Goal: Task Accomplishment & Management: Use online tool/utility

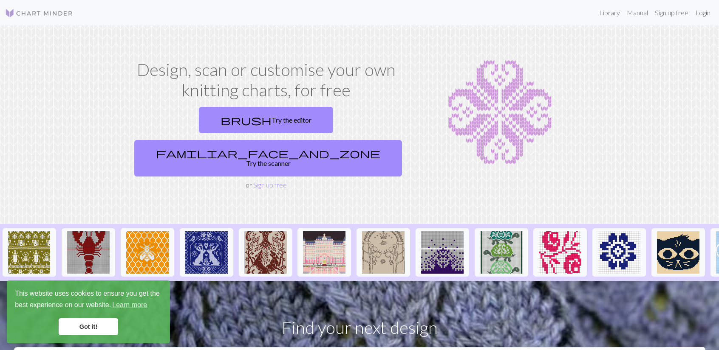
click at [700, 11] on link "Login" at bounding box center [702, 12] width 22 height 17
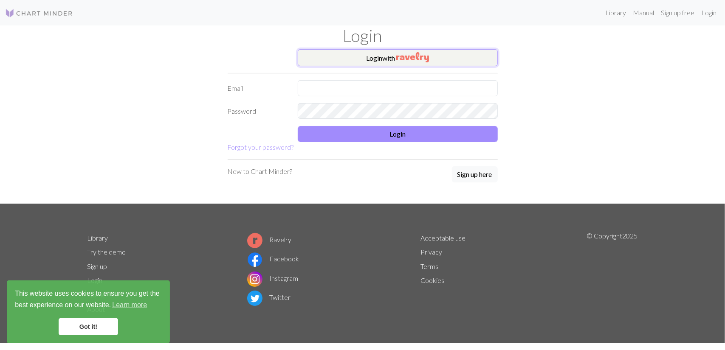
click at [352, 51] on button "Login with" at bounding box center [398, 57] width 200 height 17
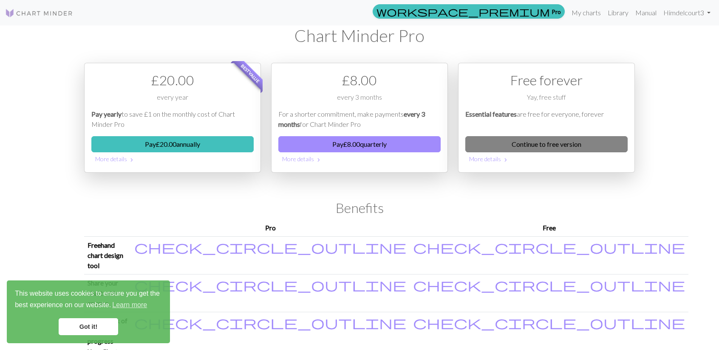
click at [533, 136] on link "Continue to free version" at bounding box center [546, 144] width 162 height 16
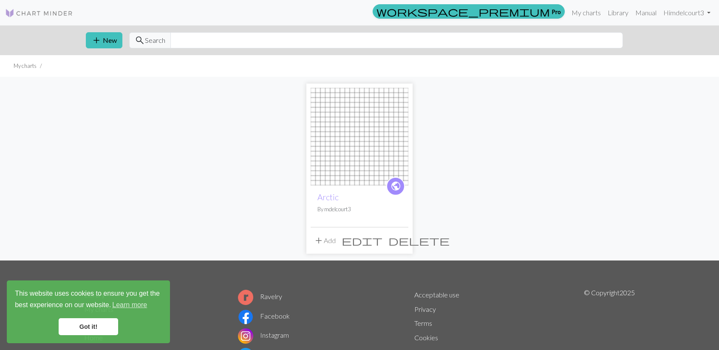
click at [334, 237] on button "add Add" at bounding box center [324, 241] width 28 height 16
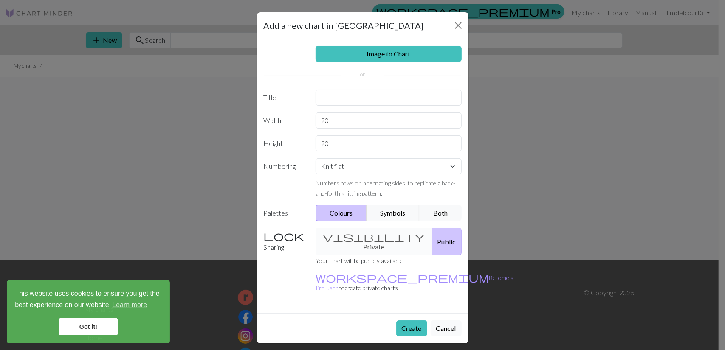
click at [437, 321] on button "Cancel" at bounding box center [446, 329] width 31 height 16
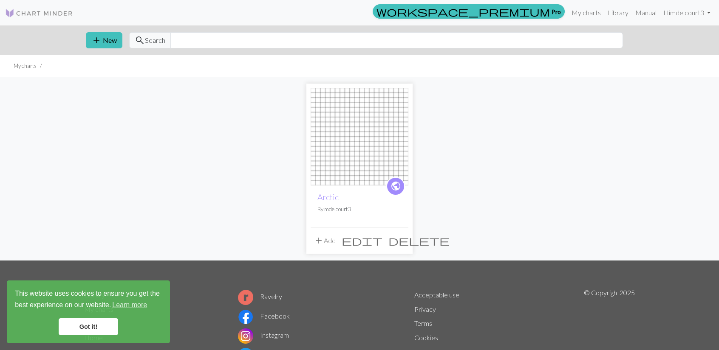
click at [393, 181] on span "public" at bounding box center [395, 186] width 11 height 13
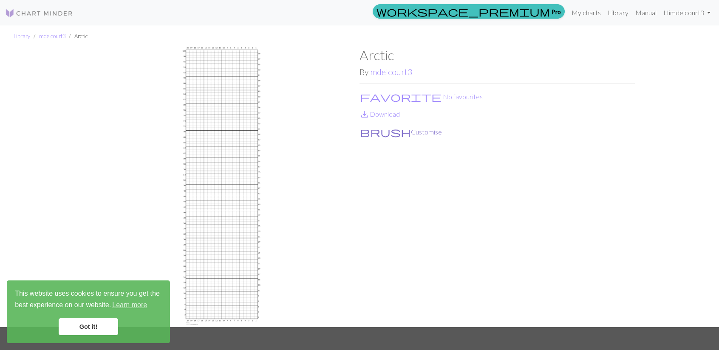
click at [372, 133] on button "brush Customise" at bounding box center [400, 132] width 83 height 11
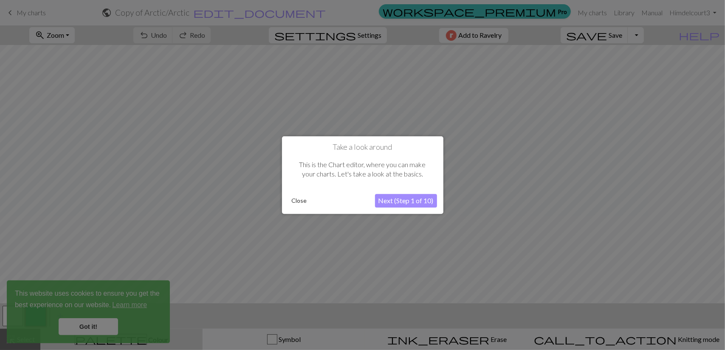
click at [297, 201] on button "Close" at bounding box center [299, 201] width 22 height 13
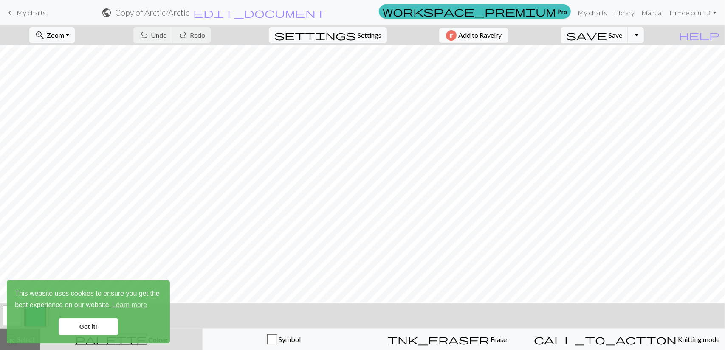
click at [69, 323] on link "Got it!" at bounding box center [88, 327] width 59 height 17
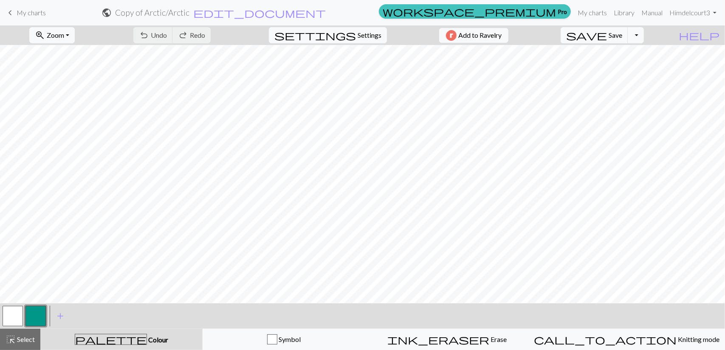
click at [147, 337] on span "Colour" at bounding box center [157, 340] width 21 height 8
click at [115, 337] on span "palette" at bounding box center [110, 340] width 71 height 12
click at [60, 315] on span "add" at bounding box center [60, 316] width 10 height 12
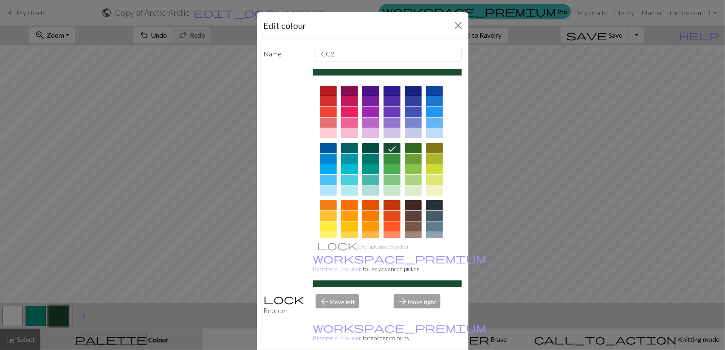
click at [435, 143] on div at bounding box center [434, 148] width 17 height 10
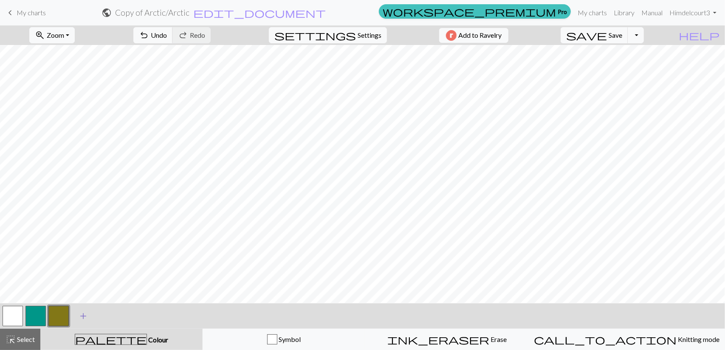
click at [81, 316] on span "add" at bounding box center [83, 316] width 10 height 12
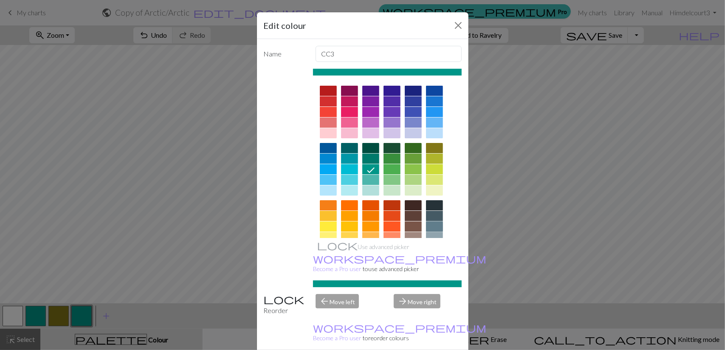
click at [433, 223] on div at bounding box center [434, 227] width 17 height 10
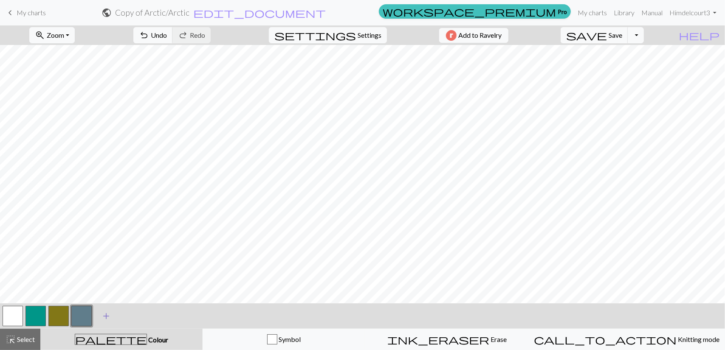
click at [107, 315] on span "add" at bounding box center [106, 316] width 10 height 12
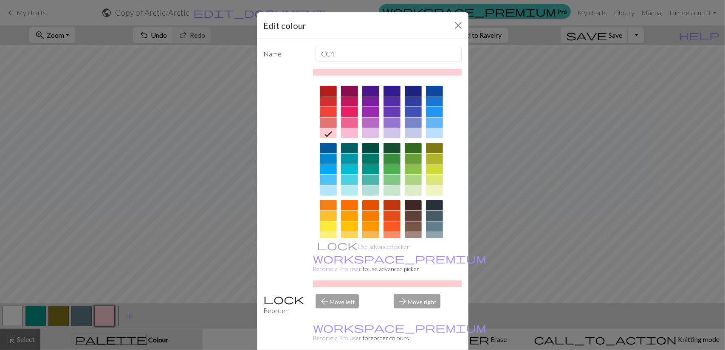
click at [430, 234] on div at bounding box center [434, 237] width 17 height 10
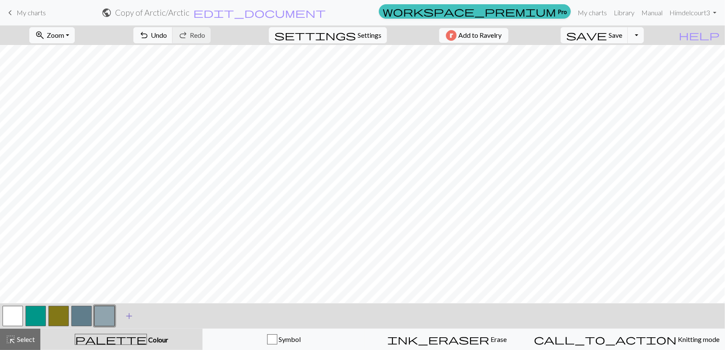
click at [129, 313] on span "add" at bounding box center [129, 316] width 10 height 12
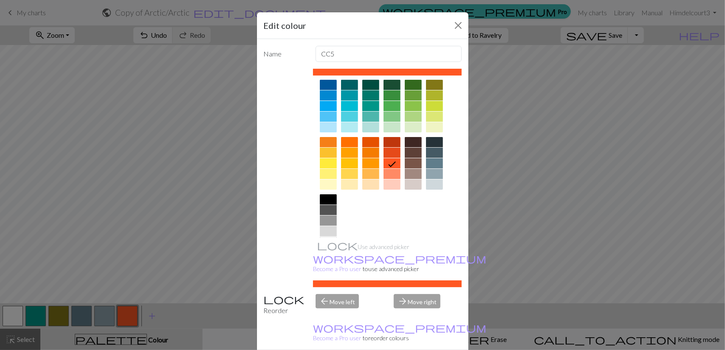
scroll to position [68, 0]
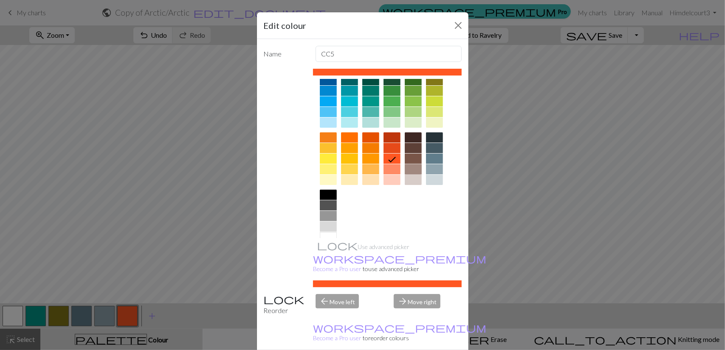
click at [415, 168] on div at bounding box center [413, 169] width 17 height 10
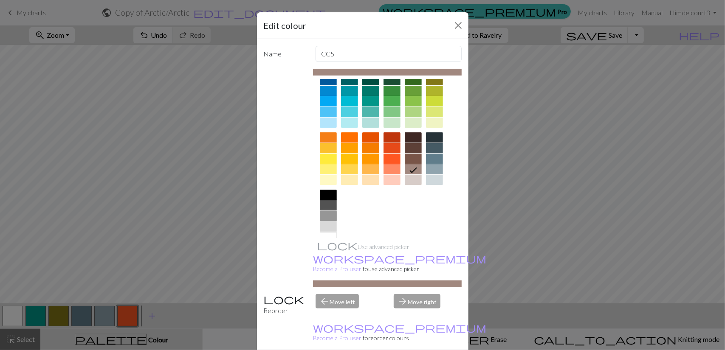
click at [324, 215] on div at bounding box center [328, 216] width 17 height 10
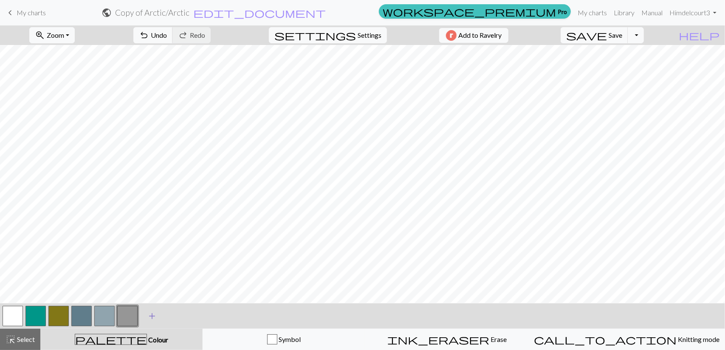
click at [151, 319] on span "add" at bounding box center [152, 316] width 10 height 12
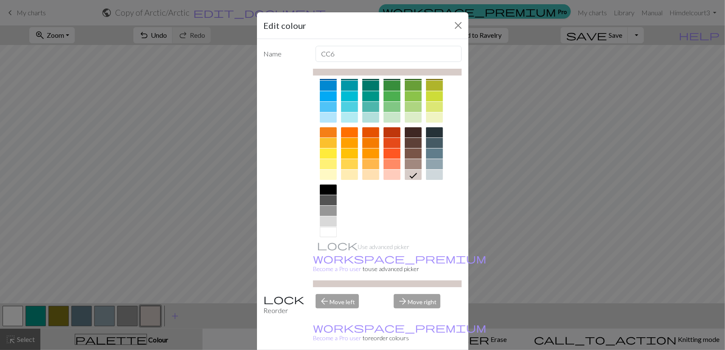
scroll to position [82, 0]
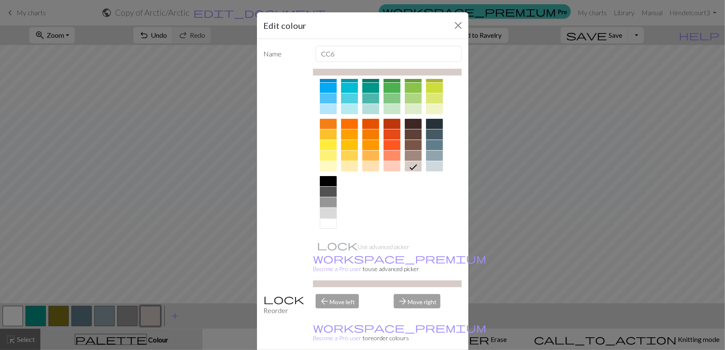
click at [322, 209] on div at bounding box center [328, 213] width 17 height 10
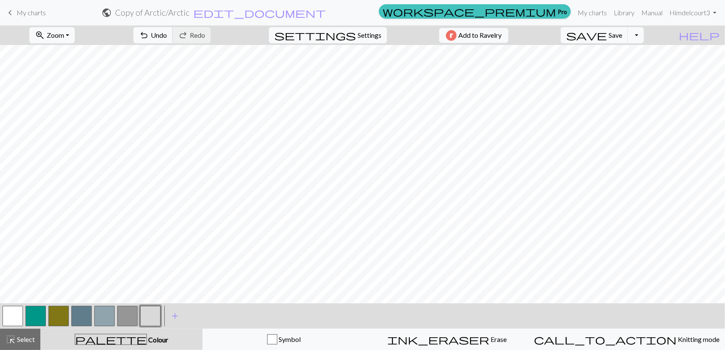
click at [83, 311] on button "button" at bounding box center [81, 316] width 20 height 20
click at [61, 323] on button "button" at bounding box center [58, 316] width 20 height 20
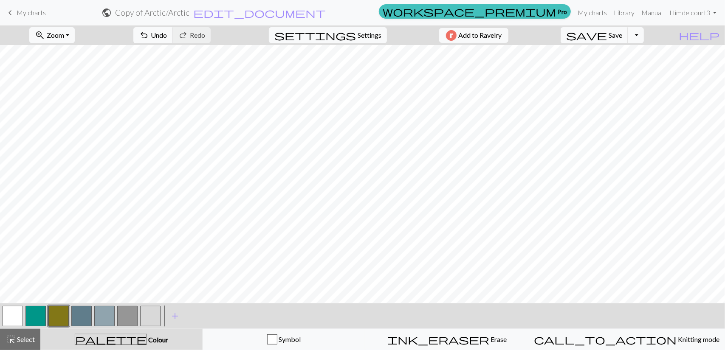
click at [62, 312] on button "button" at bounding box center [58, 316] width 20 height 20
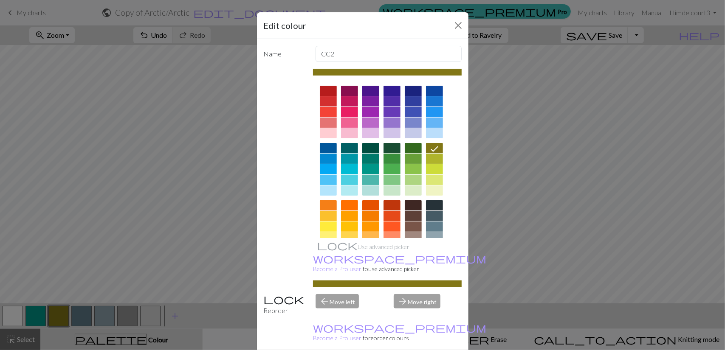
click at [62, 312] on div "Edit colour Name CC2 Use advanced picker workspace_premium Become a Pro user to…" at bounding box center [362, 175] width 725 height 350
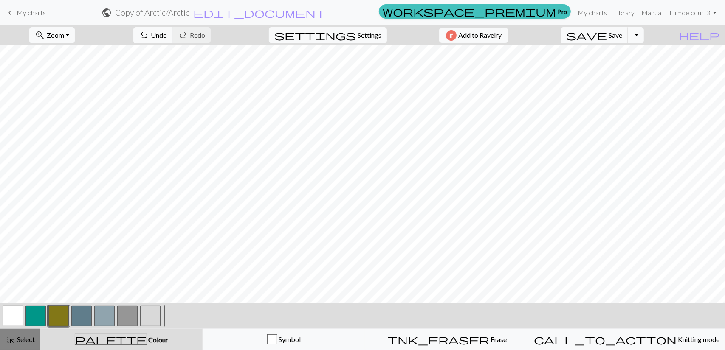
click at [24, 338] on span "Select" at bounding box center [25, 340] width 19 height 8
click at [58, 315] on button "button" at bounding box center [58, 316] width 20 height 20
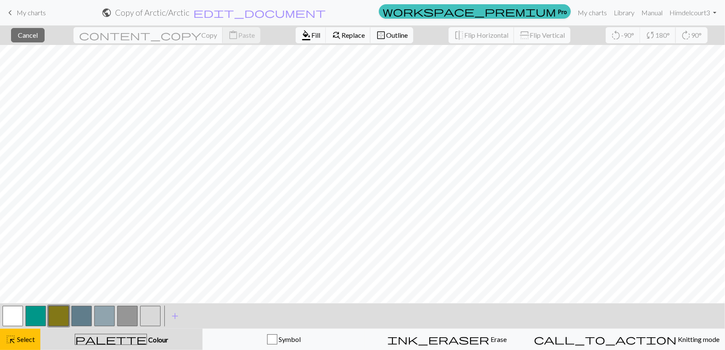
click at [63, 313] on button "button" at bounding box center [58, 316] width 20 height 20
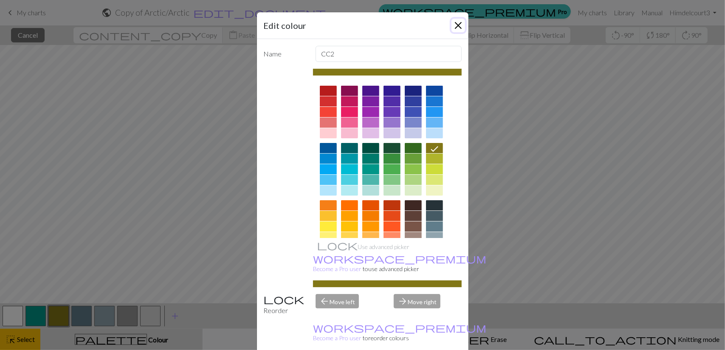
click at [453, 28] on button "Close" at bounding box center [458, 26] width 14 height 14
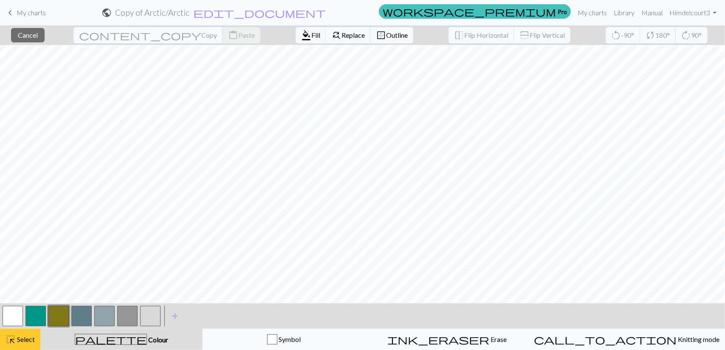
click at [31, 338] on span "Select" at bounding box center [25, 340] width 19 height 8
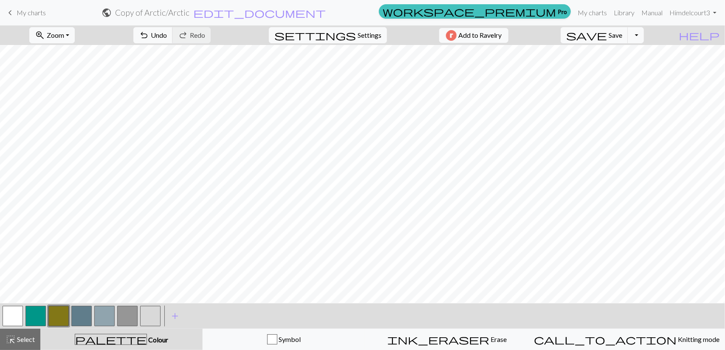
click at [130, 315] on button "button" at bounding box center [127, 316] width 20 height 20
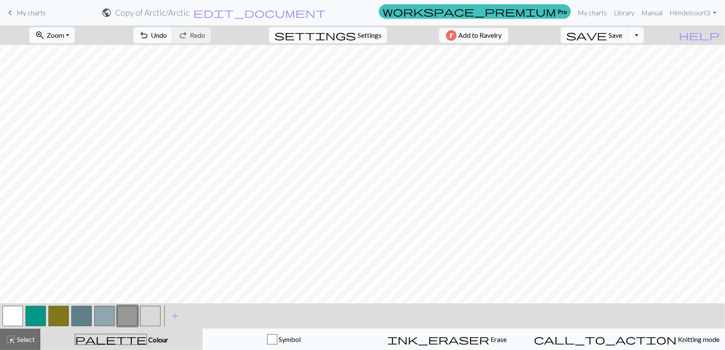
click at [147, 312] on button "button" at bounding box center [150, 316] width 20 height 20
click at [144, 315] on button "button" at bounding box center [150, 316] width 20 height 20
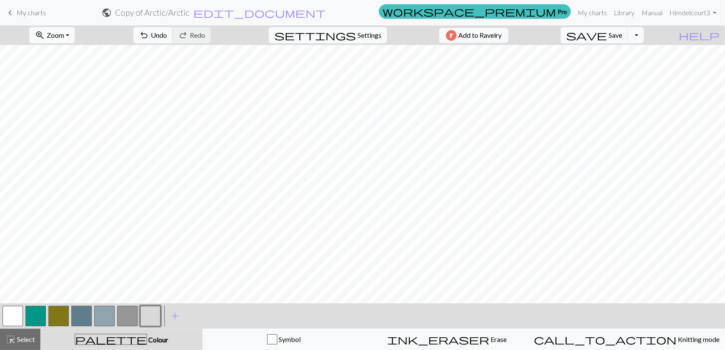
click at [365, 79] on div "zoom_in Zoom Zoom Fit all Fit width Fit height 50% 100% 150% 200% undo Undo Und…" at bounding box center [362, 187] width 725 height 325
click at [127, 319] on button "button" at bounding box center [127, 316] width 20 height 20
click at [86, 316] on button "button" at bounding box center [81, 316] width 20 height 20
click at [88, 319] on button "button" at bounding box center [81, 316] width 20 height 20
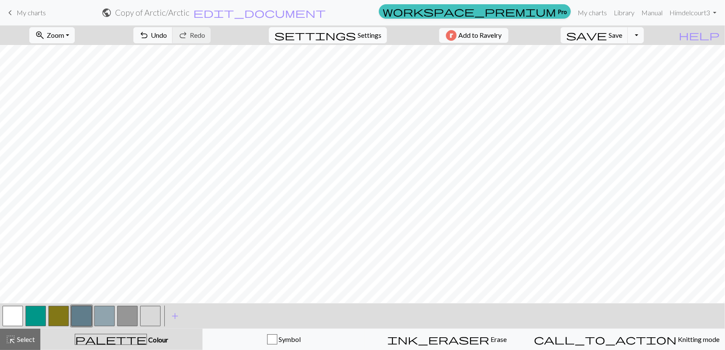
click at [360, 36] on span "Settings" at bounding box center [370, 35] width 24 height 10
select select "aran"
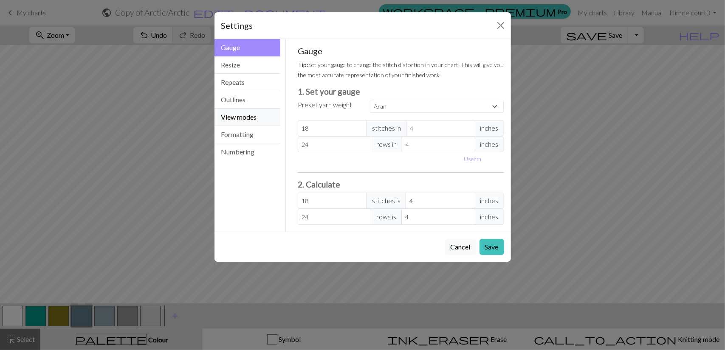
click at [262, 120] on button "View modes" at bounding box center [247, 117] width 66 height 17
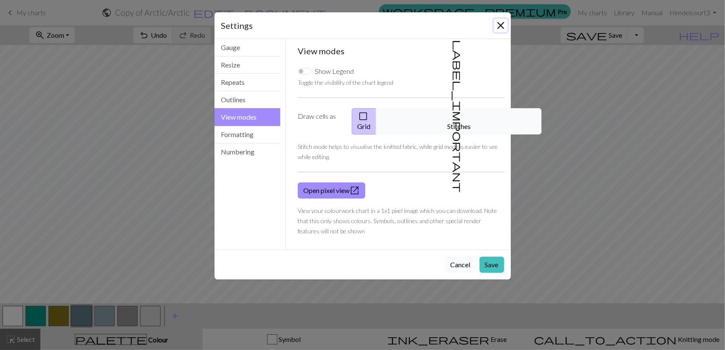
click at [501, 22] on button "Close" at bounding box center [501, 26] width 14 height 14
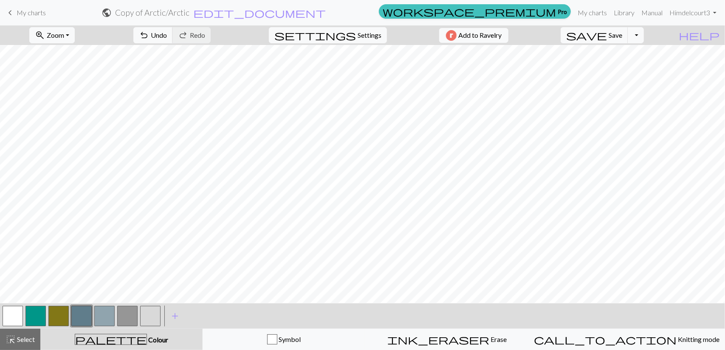
click at [14, 320] on button "button" at bounding box center [13, 316] width 20 height 20
click at [82, 316] on button "button" at bounding box center [81, 316] width 20 height 20
click at [79, 310] on button "button" at bounding box center [81, 316] width 20 height 20
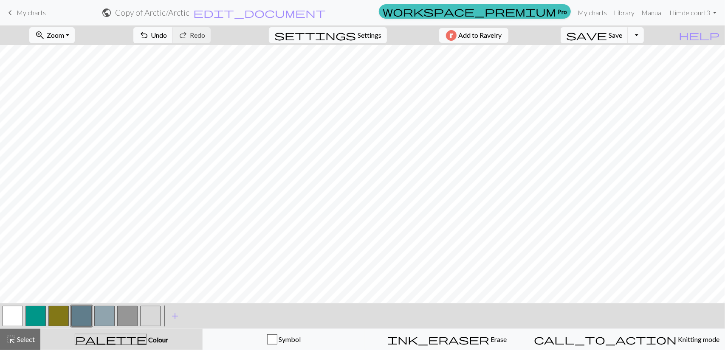
click at [15, 313] on button "button" at bounding box center [13, 316] width 20 height 20
click at [85, 310] on button "button" at bounding box center [81, 316] width 20 height 20
click at [644, 32] on button "Toggle Dropdown" at bounding box center [636, 35] width 16 height 16
click at [345, 39] on span "settings" at bounding box center [315, 35] width 82 height 12
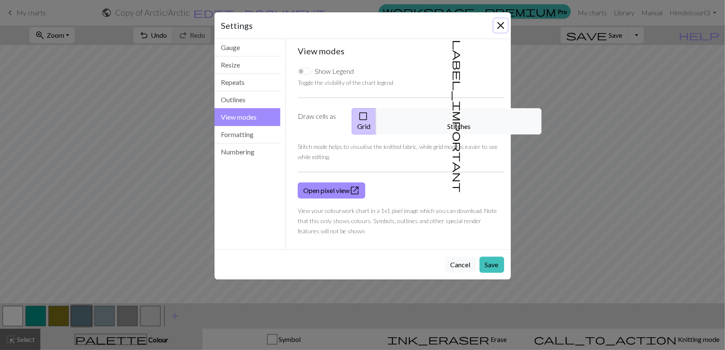
click at [503, 23] on button "Close" at bounding box center [501, 26] width 14 height 14
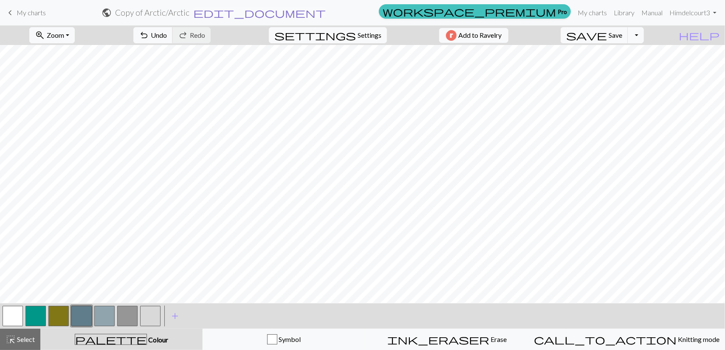
click at [326, 11] on span "edit_document" at bounding box center [259, 13] width 133 height 12
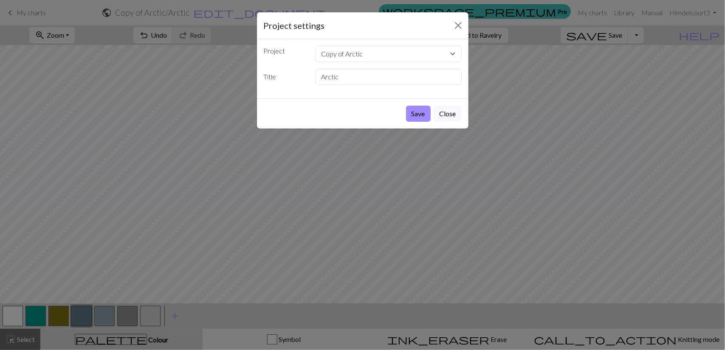
click at [444, 111] on button "Close" at bounding box center [448, 114] width 28 height 16
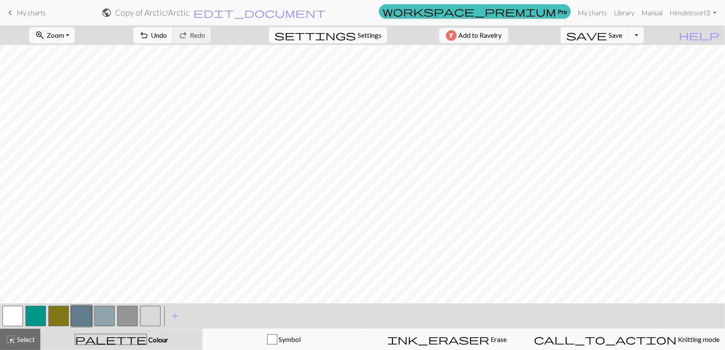
click at [372, 34] on span "Settings" at bounding box center [370, 35] width 24 height 10
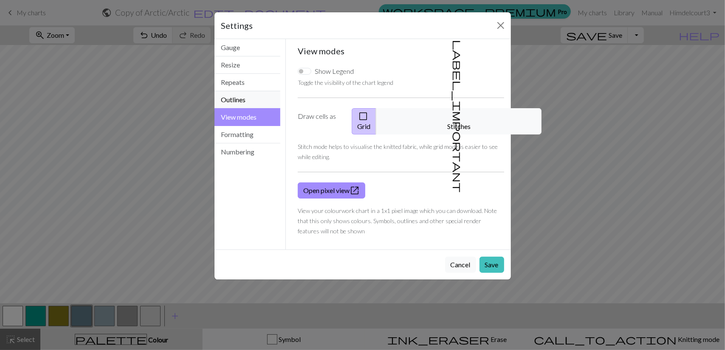
click at [248, 99] on button "Outlines" at bounding box center [247, 99] width 66 height 17
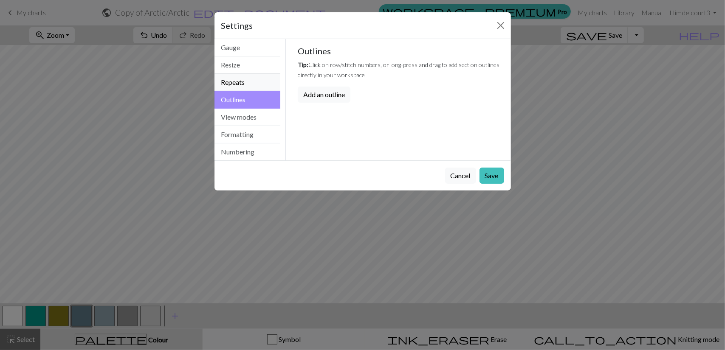
click at [245, 83] on button "Repeats" at bounding box center [247, 82] width 66 height 17
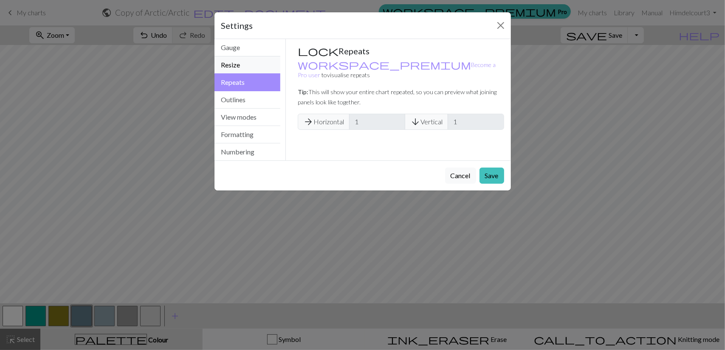
click at [234, 61] on button "Resize" at bounding box center [247, 64] width 66 height 17
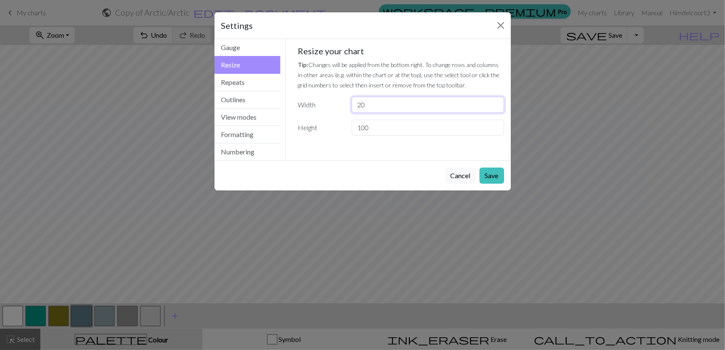
click at [372, 104] on input "20" at bounding box center [428, 105] width 152 height 16
type input "24"
click at [494, 175] on button "Save" at bounding box center [492, 176] width 25 height 16
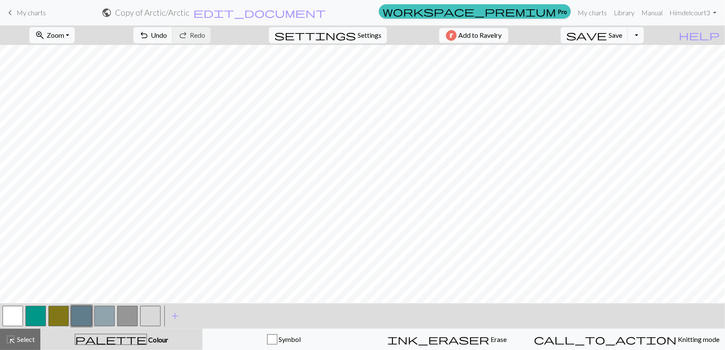
click at [86, 311] on button "button" at bounding box center [81, 316] width 20 height 20
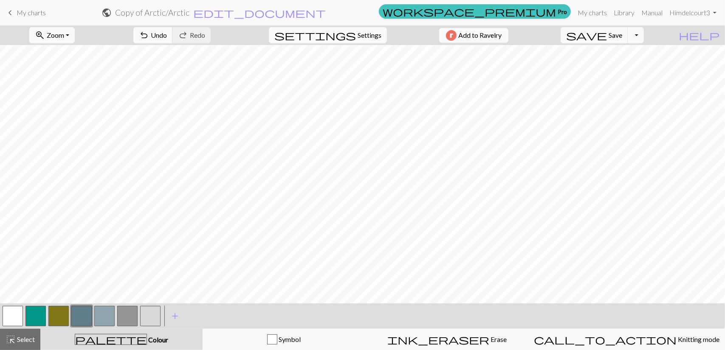
click at [60, 319] on button "button" at bounding box center [58, 316] width 20 height 20
click at [123, 319] on button "button" at bounding box center [127, 316] width 20 height 20
click at [145, 314] on button "button" at bounding box center [150, 316] width 20 height 20
click at [102, 309] on button "button" at bounding box center [104, 316] width 20 height 20
click at [22, 342] on span "Select" at bounding box center [25, 340] width 19 height 8
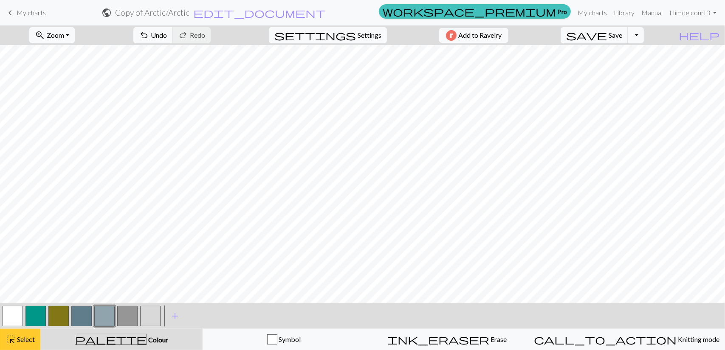
click at [22, 342] on span "Select" at bounding box center [25, 340] width 19 height 8
click at [33, 342] on span "Select" at bounding box center [25, 340] width 19 height 8
click at [116, 343] on span "palette" at bounding box center [110, 340] width 71 height 12
click at [175, 315] on span "add" at bounding box center [175, 316] width 10 height 12
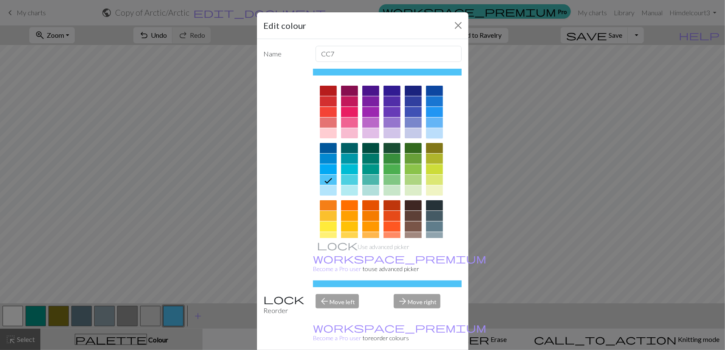
click at [433, 136] on div at bounding box center [434, 133] width 17 height 10
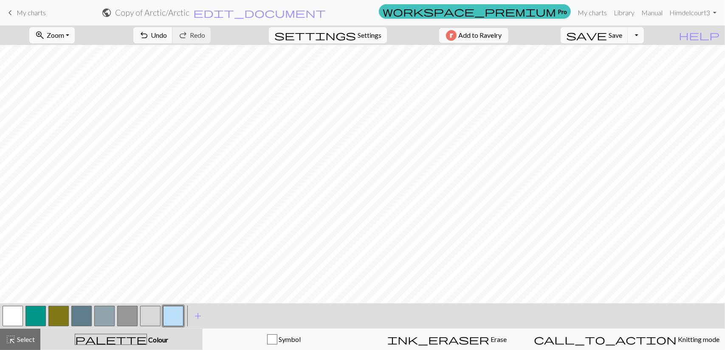
click at [16, 313] on button "button" at bounding box center [13, 316] width 20 height 20
click at [172, 319] on button "button" at bounding box center [173, 316] width 20 height 20
click at [14, 312] on button "button" at bounding box center [13, 316] width 20 height 20
click at [170, 318] on button "button" at bounding box center [173, 316] width 20 height 20
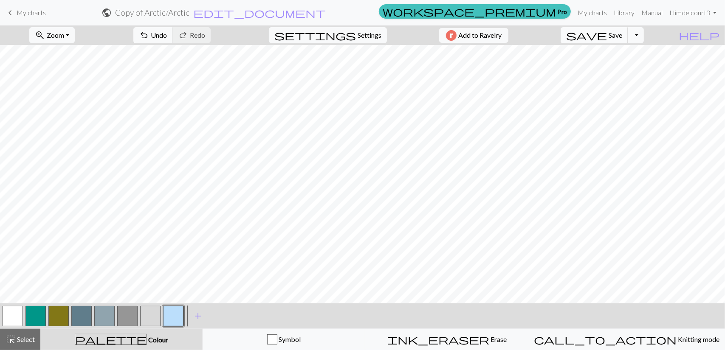
click at [622, 38] on span "Save" at bounding box center [616, 35] width 14 height 8
click at [622, 34] on span "Save" at bounding box center [616, 35] width 14 height 8
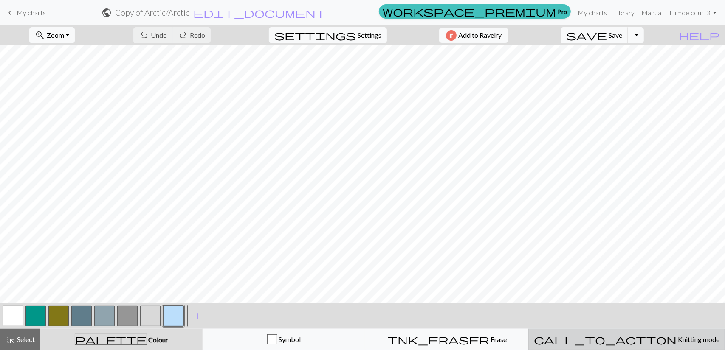
click at [677, 340] on span "Knitting mode" at bounding box center [698, 340] width 43 height 8
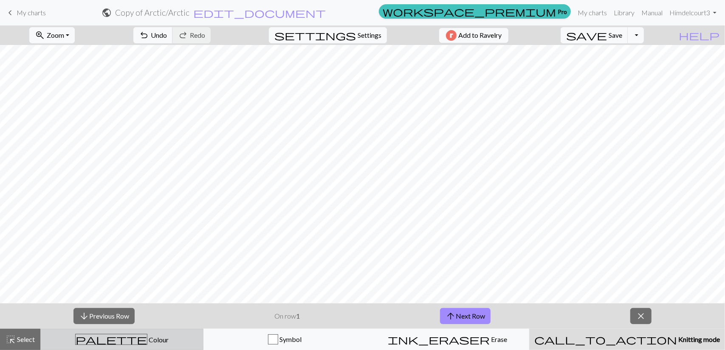
click at [198, 337] on div "palette Colour Colour" at bounding box center [122, 339] width 152 height 11
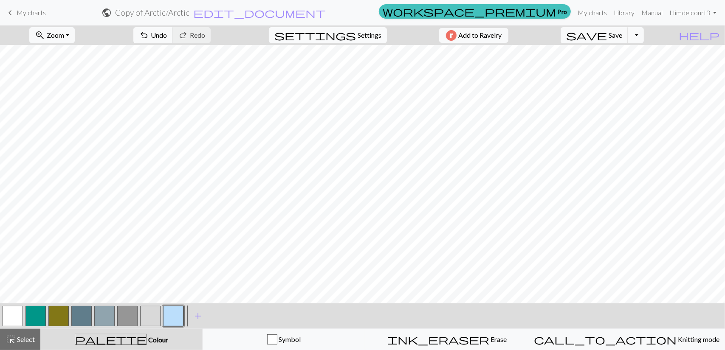
click at [371, 36] on span "Settings" at bounding box center [370, 35] width 24 height 10
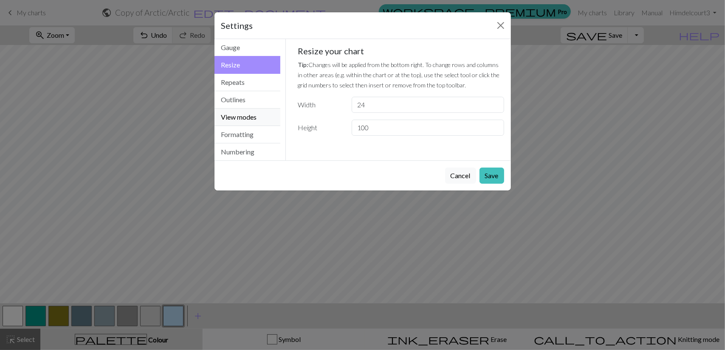
click at [266, 116] on button "View modes" at bounding box center [247, 117] width 66 height 17
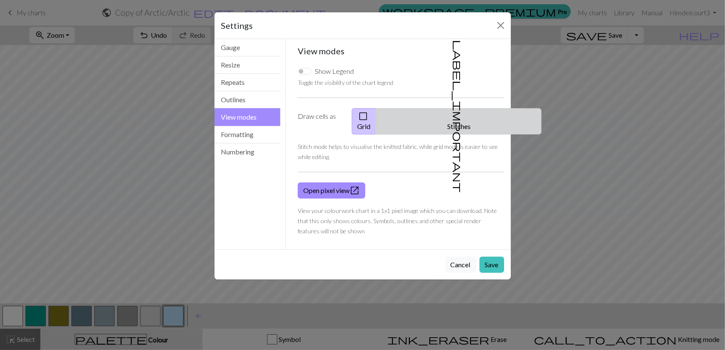
click at [461, 111] on button "label_important Stitches" at bounding box center [459, 121] width 166 height 26
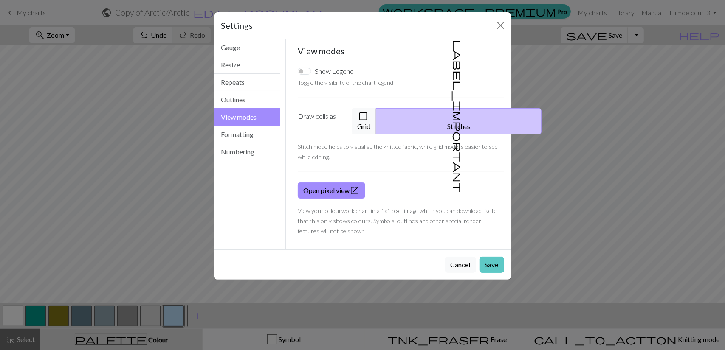
click at [496, 257] on button "Save" at bounding box center [492, 265] width 25 height 16
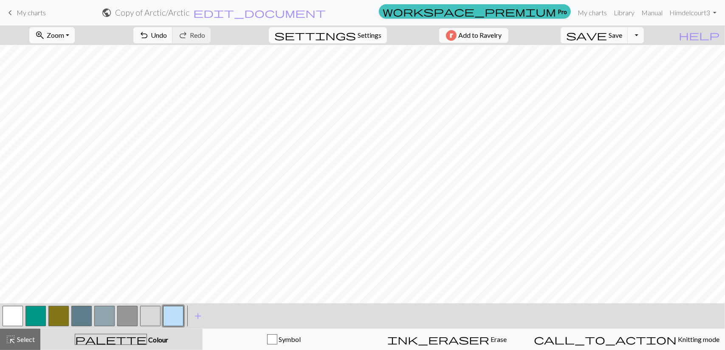
click at [358, 32] on span "Settings" at bounding box center [370, 35] width 24 height 10
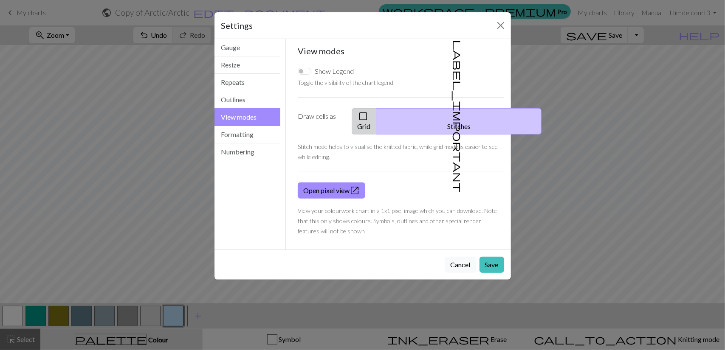
click at [368, 113] on span "check_box_outline_blank" at bounding box center [363, 116] width 10 height 12
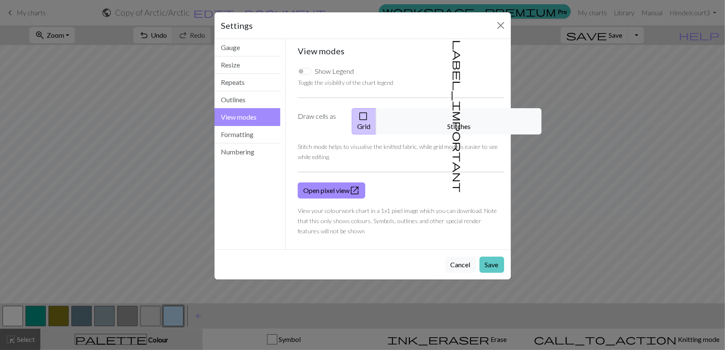
click at [496, 257] on button "Save" at bounding box center [492, 265] width 25 height 16
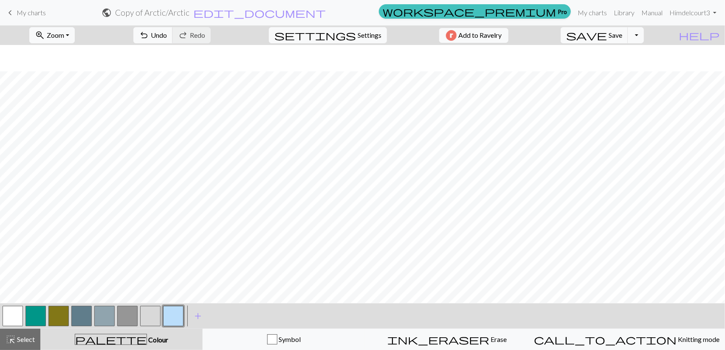
scroll to position [156, 0]
click at [127, 317] on button "button" at bounding box center [127, 316] width 20 height 20
click at [18, 319] on button "button" at bounding box center [13, 316] width 20 height 20
click at [123, 319] on button "button" at bounding box center [127, 316] width 20 height 20
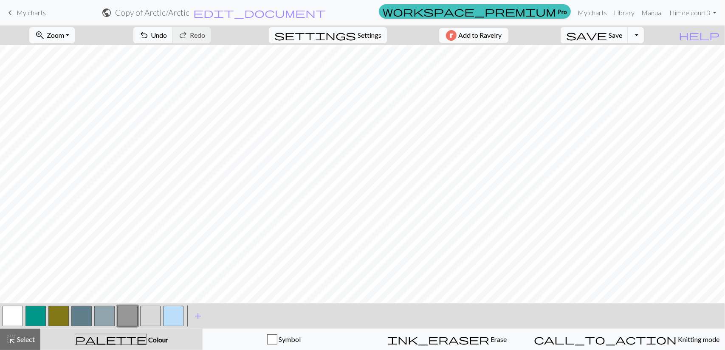
click at [20, 311] on button "button" at bounding box center [13, 316] width 20 height 20
click at [127, 321] on button "button" at bounding box center [127, 316] width 20 height 20
click at [152, 321] on button "button" at bounding box center [150, 316] width 20 height 20
click at [127, 310] on button "button" at bounding box center [127, 316] width 20 height 20
click at [622, 37] on span "Save" at bounding box center [616, 35] width 14 height 8
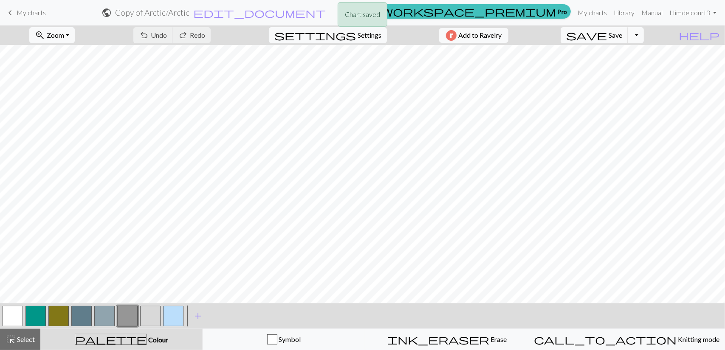
click at [633, 32] on div "Chart saved" at bounding box center [362, 17] width 725 height 34
click at [54, 316] on button "button" at bounding box center [58, 316] width 20 height 20
click at [19, 310] on button "button" at bounding box center [13, 316] width 20 height 20
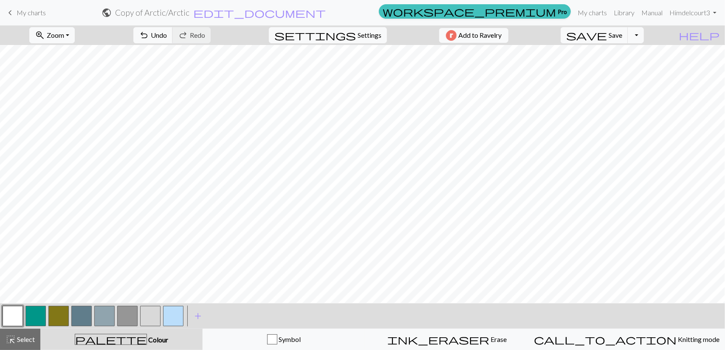
click at [81, 322] on button "button" at bounding box center [81, 316] width 20 height 20
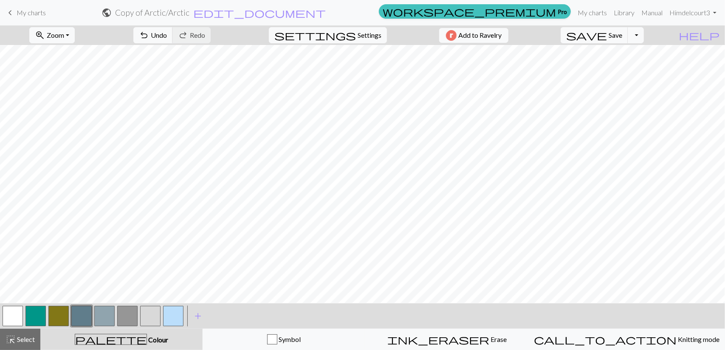
click at [61, 315] on button "button" at bounding box center [58, 316] width 20 height 20
click at [79, 316] on button "button" at bounding box center [81, 316] width 20 height 20
click at [172, 313] on button "button" at bounding box center [173, 316] width 20 height 20
click at [53, 317] on button "button" at bounding box center [58, 316] width 20 height 20
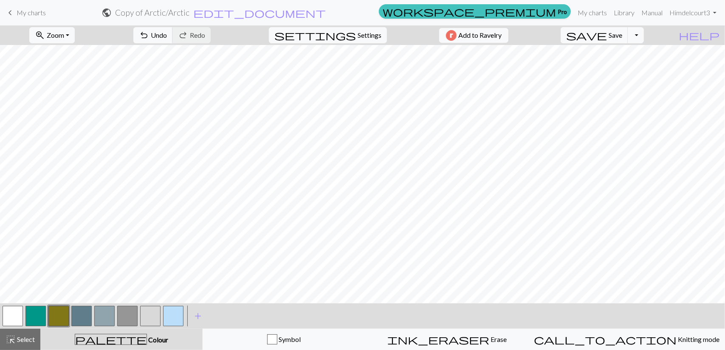
click at [7, 326] on button "button" at bounding box center [13, 316] width 20 height 20
click at [57, 319] on button "button" at bounding box center [58, 316] width 20 height 20
click at [84, 314] on button "button" at bounding box center [81, 316] width 20 height 20
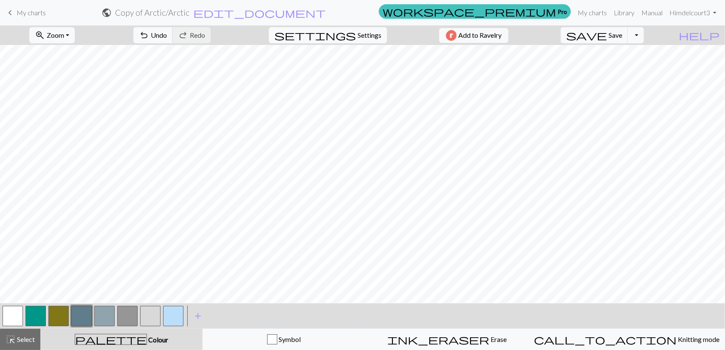
click at [169, 317] on button "button" at bounding box center [173, 316] width 20 height 20
click at [365, 38] on span "Settings" at bounding box center [370, 35] width 24 height 10
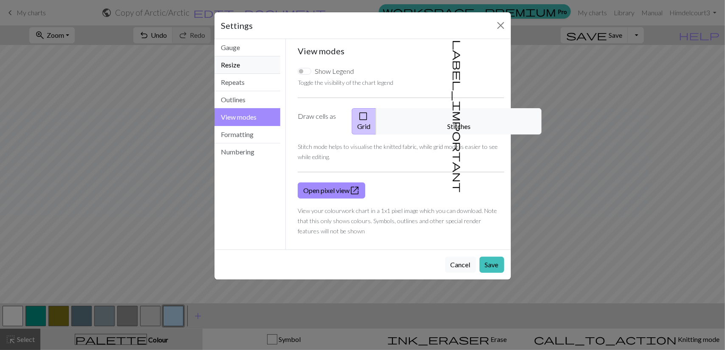
click at [246, 63] on button "Resize" at bounding box center [247, 64] width 66 height 17
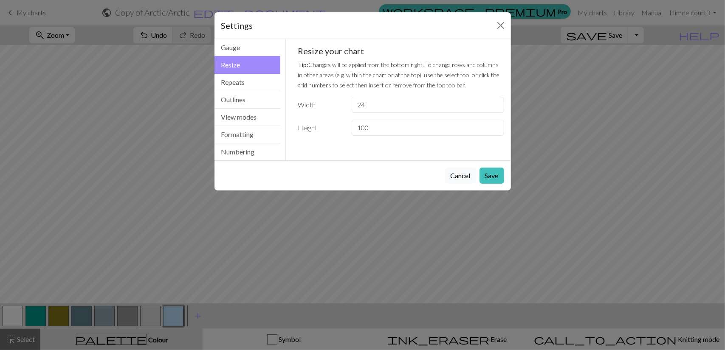
click at [456, 170] on button "Cancel" at bounding box center [460, 176] width 31 height 16
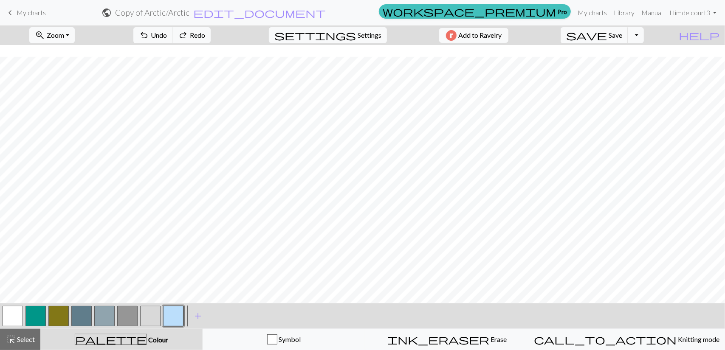
scroll to position [252, 0]
click at [87, 319] on button "button" at bounding box center [81, 316] width 20 height 20
click at [14, 315] on button "button" at bounding box center [13, 316] width 20 height 20
click at [83, 312] on button "button" at bounding box center [81, 316] width 20 height 20
click at [84, 317] on button "button" at bounding box center [81, 316] width 20 height 20
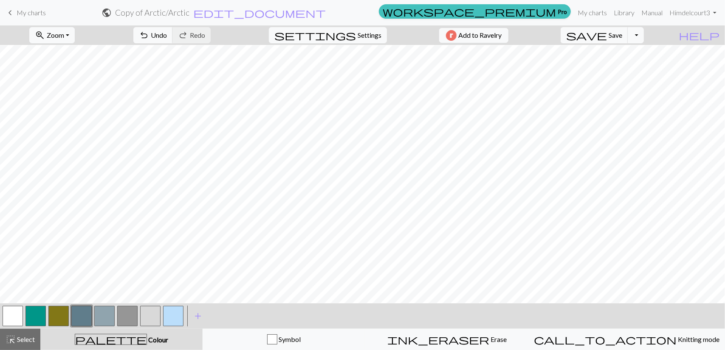
scroll to position [0, 0]
click at [622, 34] on span "Save" at bounding box center [616, 35] width 14 height 8
click at [660, 28] on div "Chart saved" at bounding box center [362, 17] width 725 height 34
click at [644, 34] on button "Toggle Dropdown" at bounding box center [636, 35] width 16 height 16
click at [643, 54] on button "file_copy Save a copy" at bounding box center [573, 54] width 140 height 14
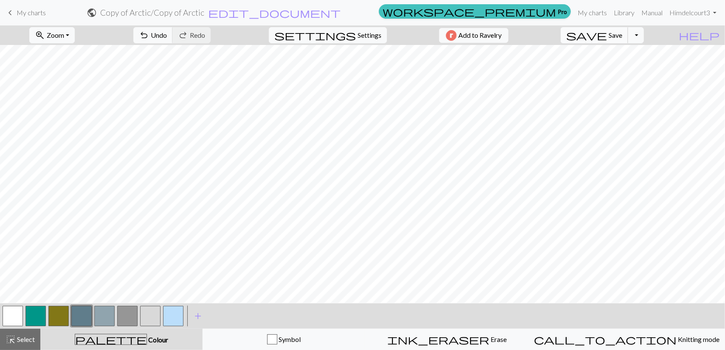
click at [607, 32] on span "save" at bounding box center [586, 35] width 41 height 12
click at [370, 35] on span "Settings" at bounding box center [370, 35] width 24 height 10
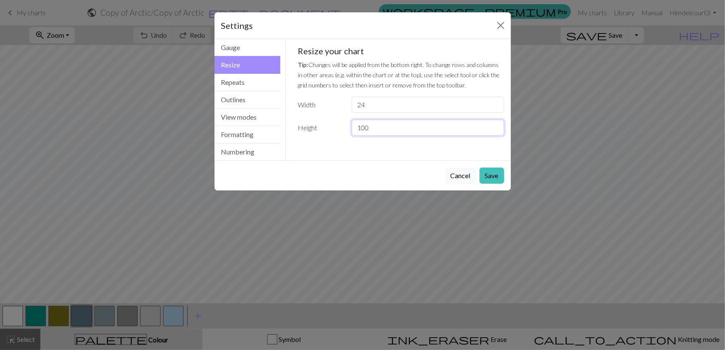
click at [368, 125] on input "100" at bounding box center [428, 128] width 152 height 16
type input "9"
type input "50"
click at [500, 172] on button "Save" at bounding box center [492, 176] width 25 height 16
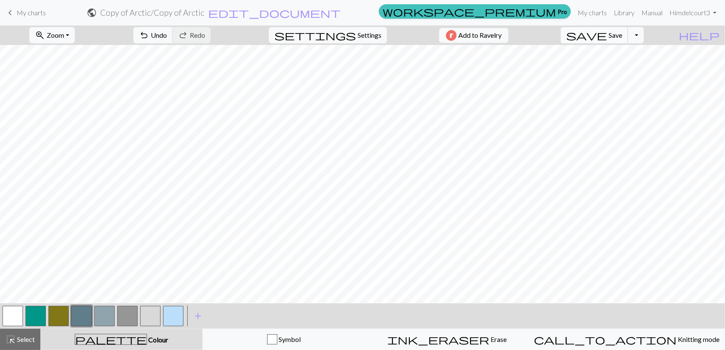
click at [622, 32] on span "Save" at bounding box center [616, 35] width 14 height 8
click at [178, 315] on button "button" at bounding box center [173, 316] width 20 height 20
click at [15, 320] on button "button" at bounding box center [13, 316] width 20 height 20
click at [173, 310] on button "button" at bounding box center [173, 316] width 20 height 20
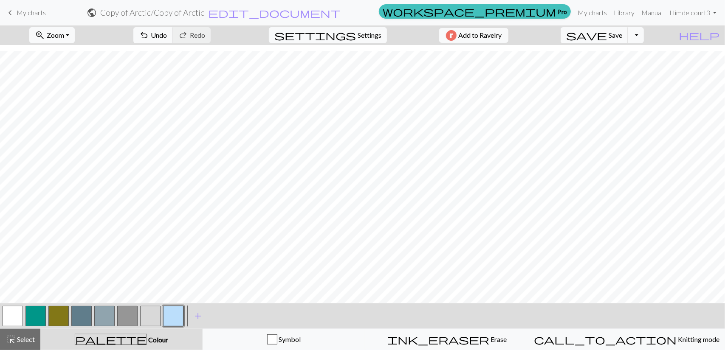
click at [14, 314] on button "button" at bounding box center [13, 316] width 20 height 20
click at [178, 315] on button "button" at bounding box center [173, 316] width 20 height 20
click at [15, 316] on button "button" at bounding box center [13, 316] width 20 height 20
click at [607, 34] on span "save" at bounding box center [586, 35] width 41 height 12
click at [644, 31] on button "Toggle Dropdown" at bounding box center [636, 35] width 16 height 16
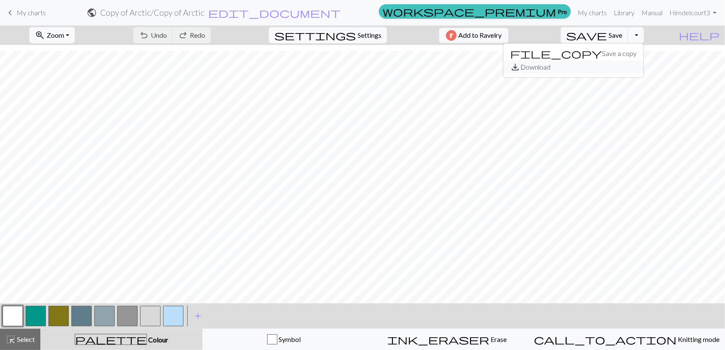
click at [635, 71] on button "save_alt Download" at bounding box center [573, 67] width 140 height 14
click at [644, 34] on button "Toggle Dropdown" at bounding box center [636, 35] width 16 height 16
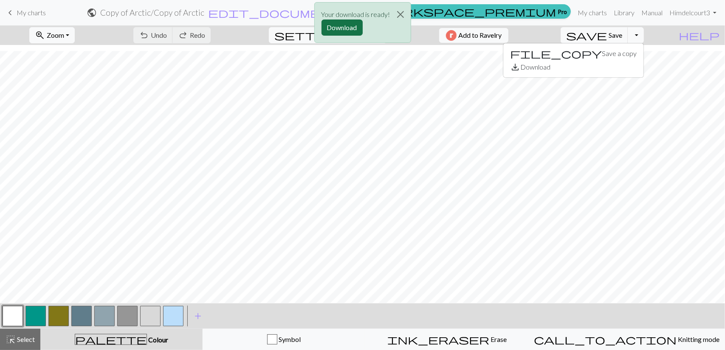
click at [334, 27] on button "Download" at bounding box center [342, 28] width 41 height 16
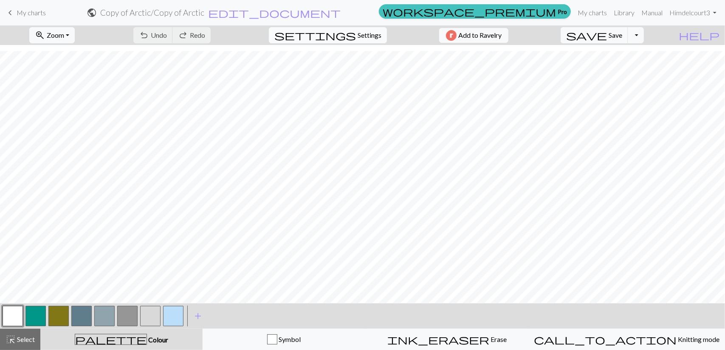
click at [347, 31] on span "settings" at bounding box center [315, 35] width 82 height 12
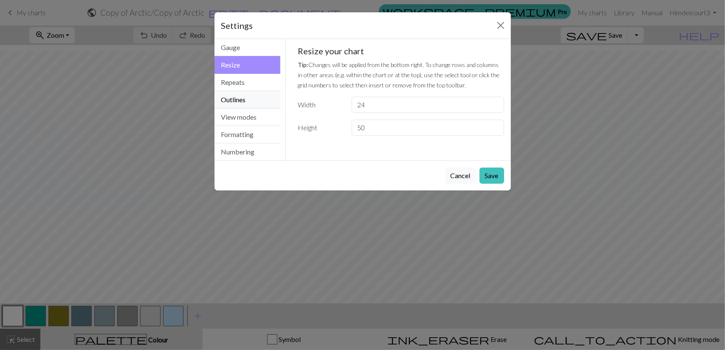
click at [262, 98] on button "Outlines" at bounding box center [247, 99] width 66 height 17
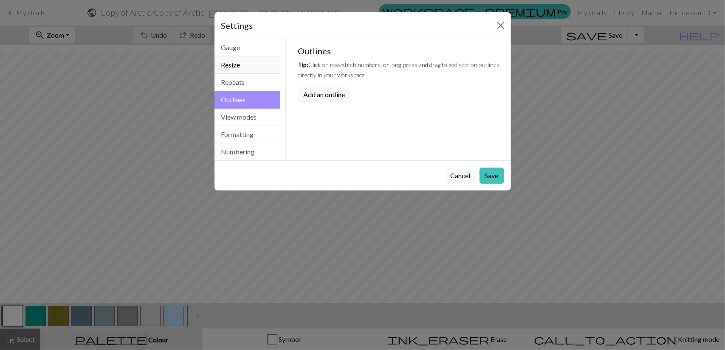
click at [248, 71] on button "Resize" at bounding box center [247, 64] width 66 height 17
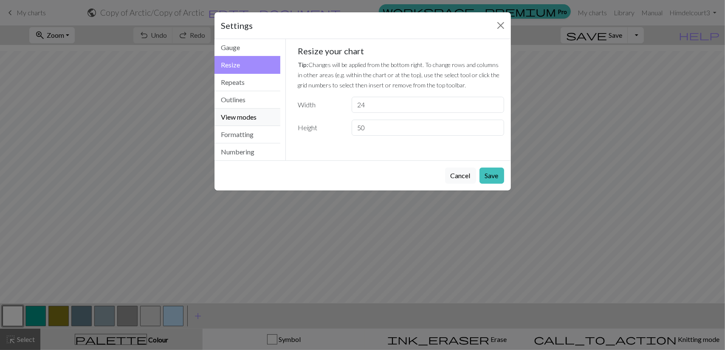
click at [253, 118] on button "View modes" at bounding box center [247, 117] width 66 height 17
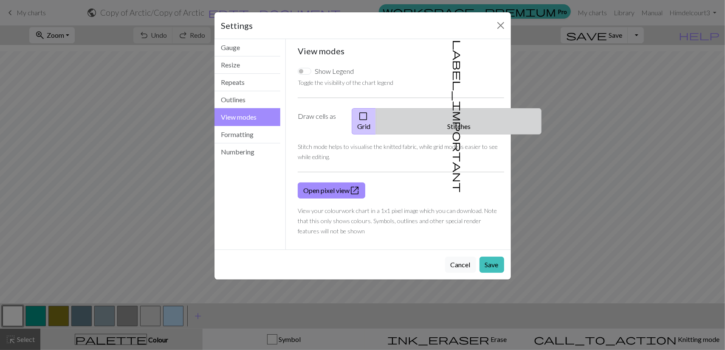
click at [450, 123] on button "label_important Stitches" at bounding box center [459, 121] width 166 height 26
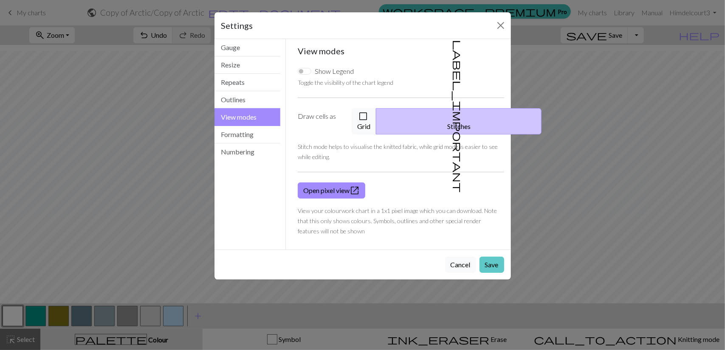
click at [494, 257] on button "Save" at bounding box center [492, 265] width 25 height 16
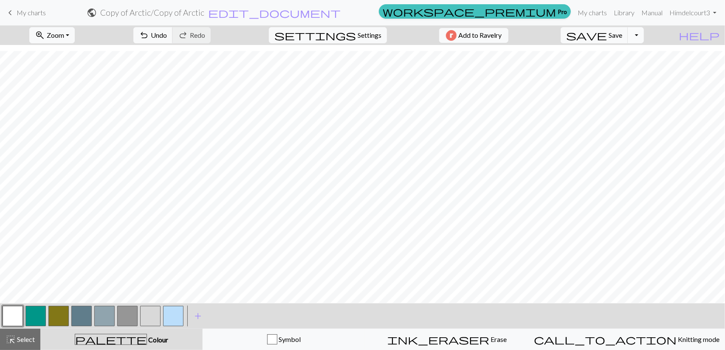
click at [644, 28] on button "Toggle Dropdown" at bounding box center [636, 35] width 16 height 16
click at [643, 65] on button "save_alt Download" at bounding box center [573, 67] width 140 height 14
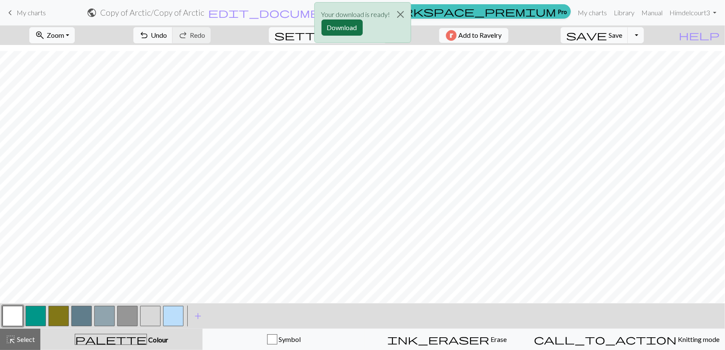
click at [341, 26] on button "Download" at bounding box center [342, 28] width 41 height 16
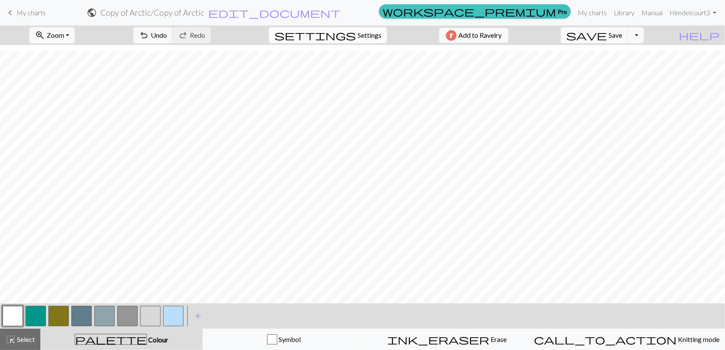
click at [367, 41] on button "settings Settings" at bounding box center [328, 35] width 118 height 16
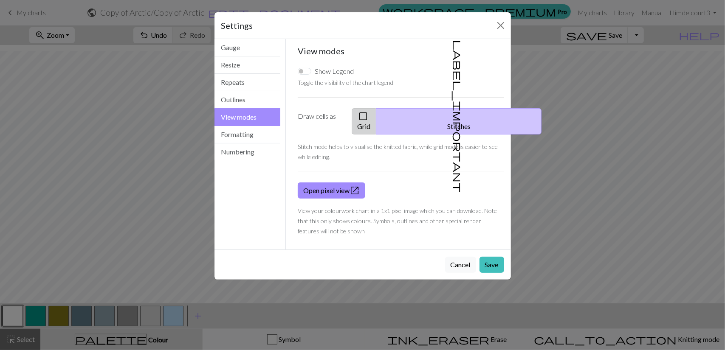
click at [368, 118] on span "check_box_outline_blank" at bounding box center [363, 116] width 10 height 12
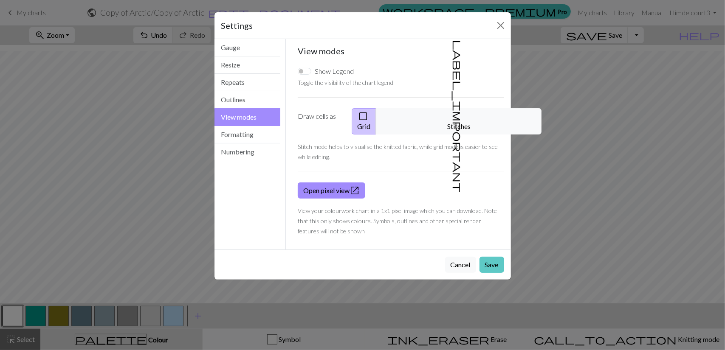
click at [485, 257] on button "Save" at bounding box center [492, 265] width 25 height 16
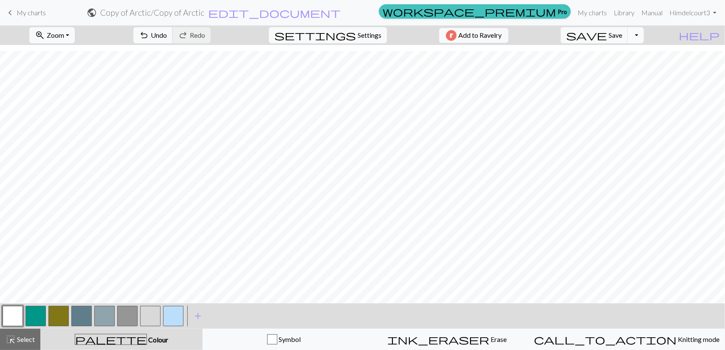
click at [644, 38] on button "Toggle Dropdown" at bounding box center [636, 35] width 16 height 16
click at [642, 55] on button "file_copy Save a copy" at bounding box center [573, 54] width 140 height 14
click at [28, 334] on button "highlight_alt Select Select" at bounding box center [20, 339] width 40 height 21
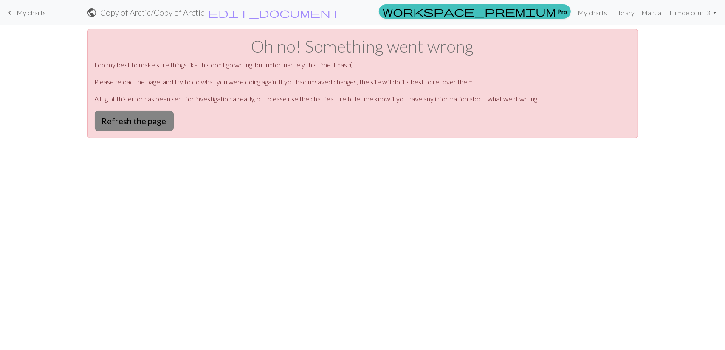
click at [113, 117] on button "Refresh the page" at bounding box center [134, 121] width 79 height 20
